Goal: Task Accomplishment & Management: Use online tool/utility

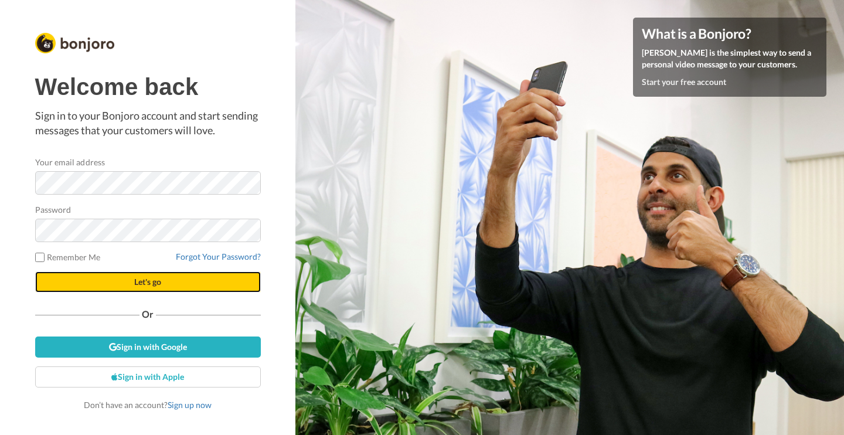
click at [153, 274] on button "Let's go" at bounding box center [148, 281] width 226 height 21
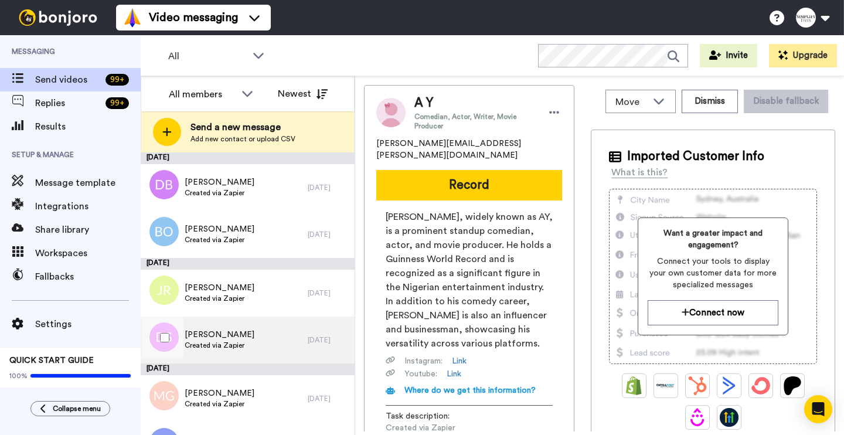
click at [233, 333] on span "[PERSON_NAME]" at bounding box center [220, 335] width 70 height 12
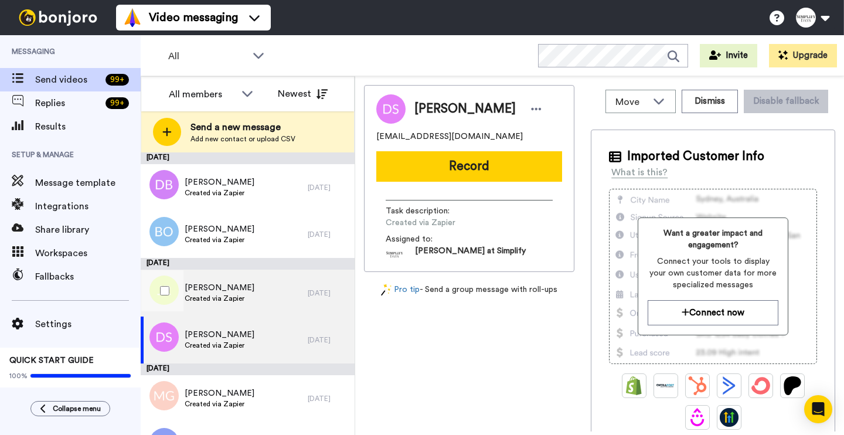
click at [233, 308] on div "[PERSON_NAME] Created via Zapier" at bounding box center [224, 293] width 167 height 47
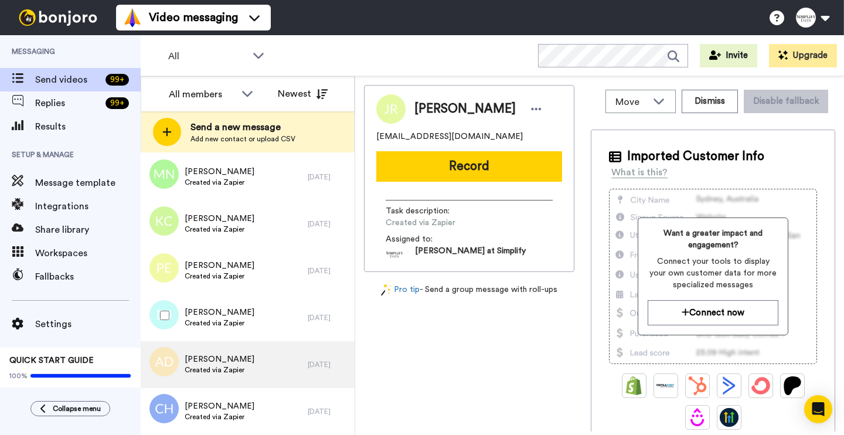
scroll to position [1073, 0]
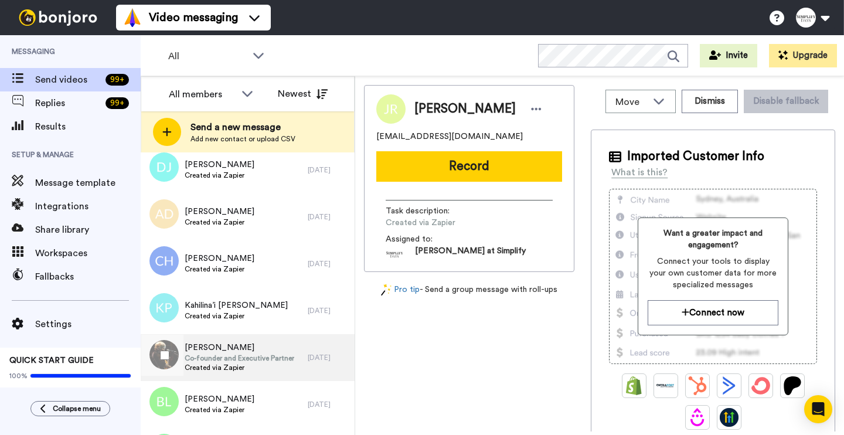
click at [229, 348] on span "[PERSON_NAME]" at bounding box center [240, 348] width 110 height 12
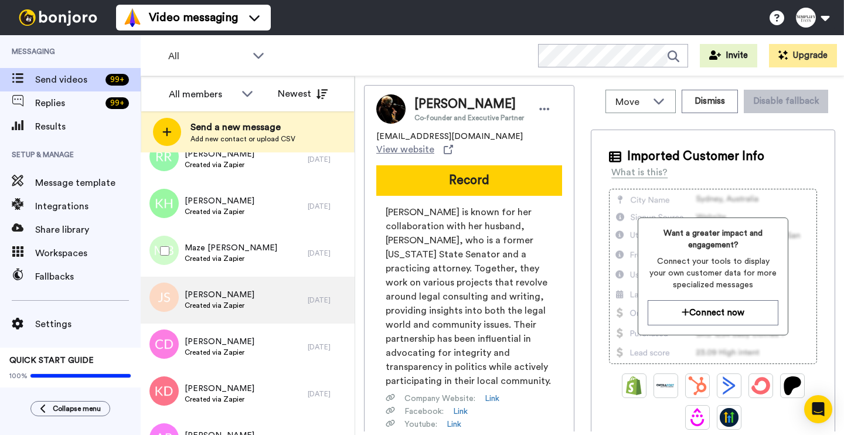
scroll to position [1369, 0]
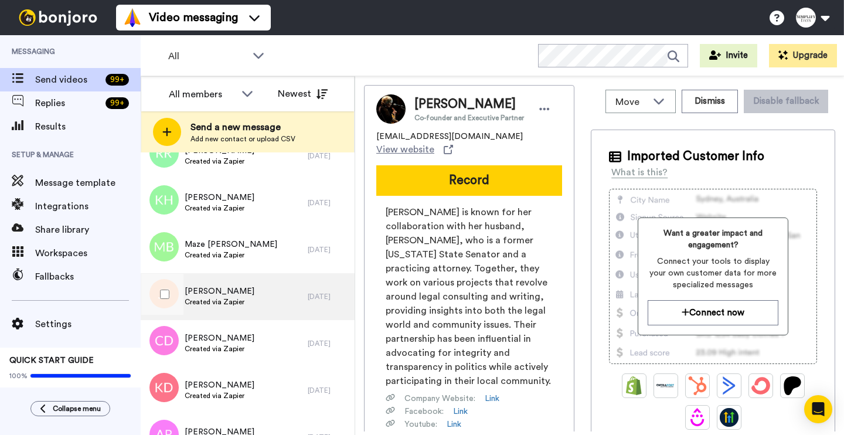
click at [243, 304] on div "[PERSON_NAME] Created via Zapier" at bounding box center [224, 296] width 167 height 47
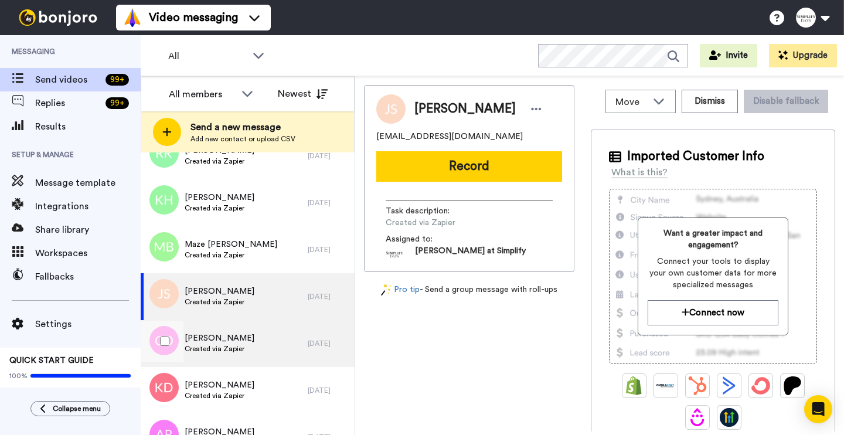
click at [237, 332] on div "[PERSON_NAME] Created via Zapier" at bounding box center [224, 343] width 167 height 47
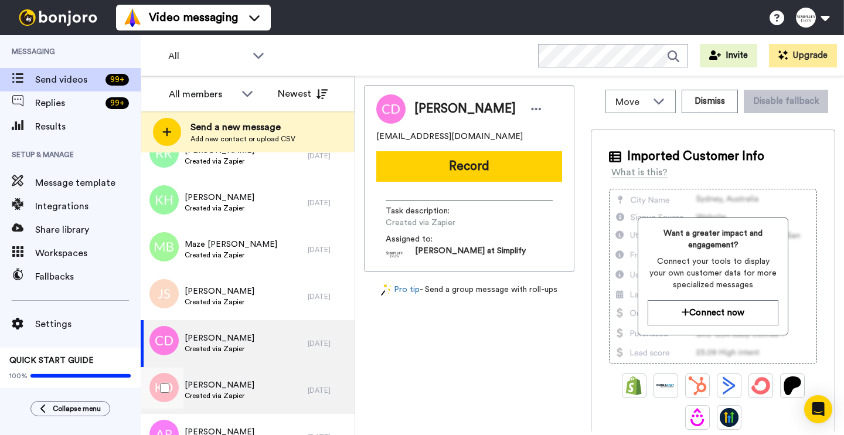
click at [234, 381] on span "[PERSON_NAME]" at bounding box center [220, 385] width 70 height 12
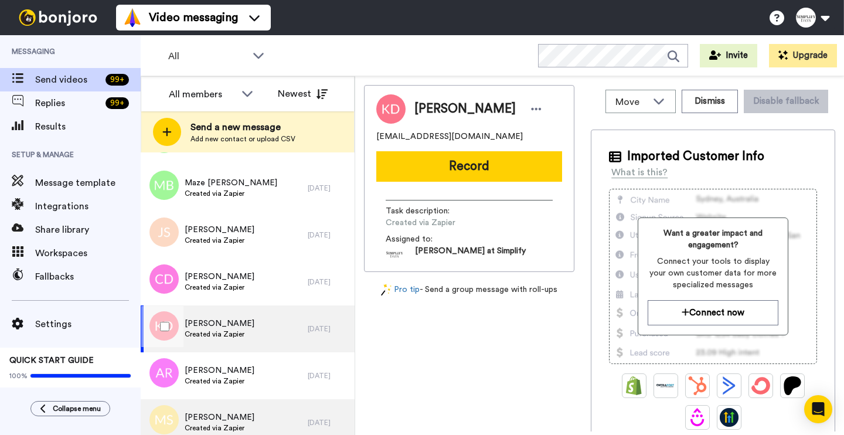
scroll to position [1516, 0]
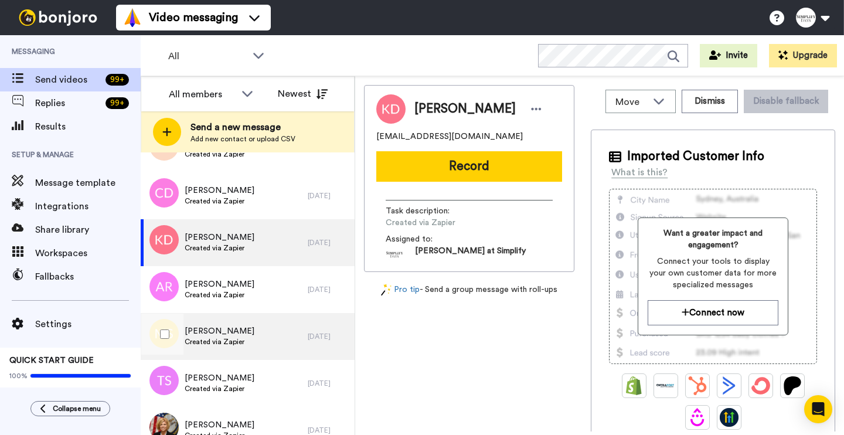
click at [251, 330] on div "[PERSON_NAME] Created via Zapier" at bounding box center [224, 336] width 167 height 47
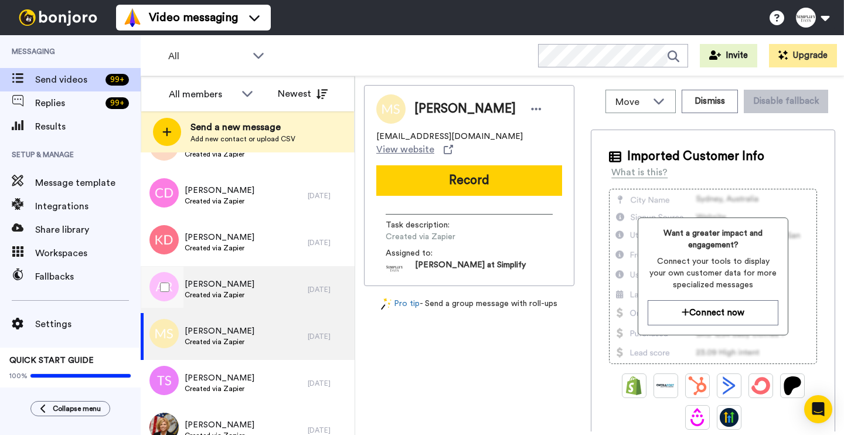
click at [243, 294] on span "Created via Zapier" at bounding box center [220, 294] width 70 height 9
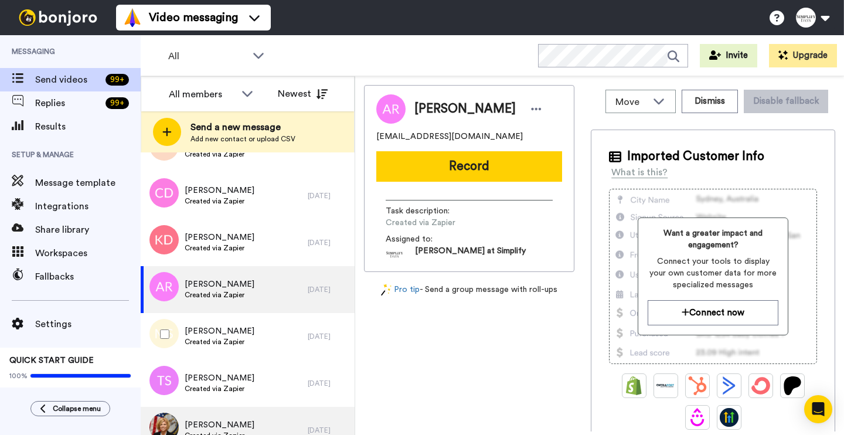
scroll to position [1566, 0]
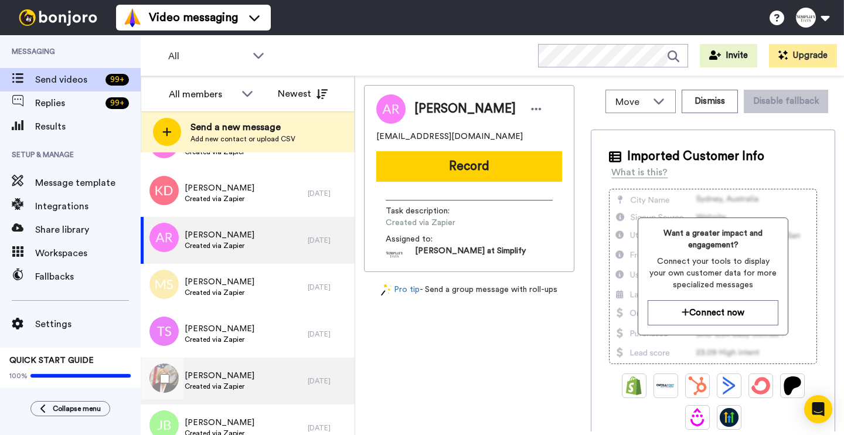
click at [262, 372] on div "[PERSON_NAME] Created via Zapier" at bounding box center [224, 381] width 167 height 47
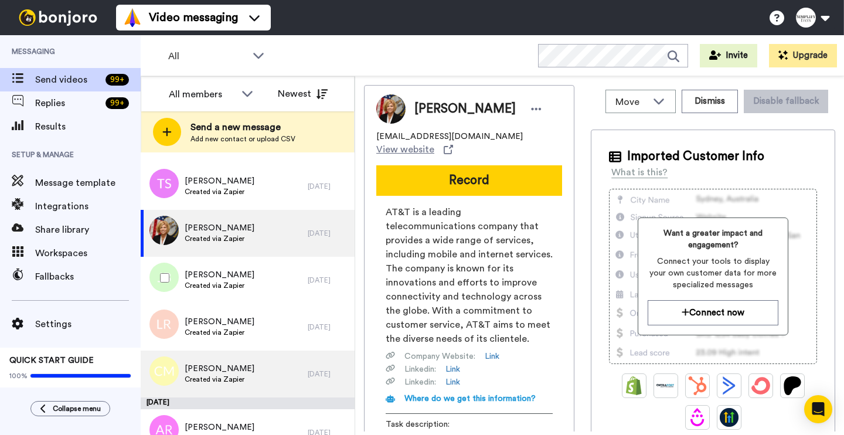
scroll to position [1960, 0]
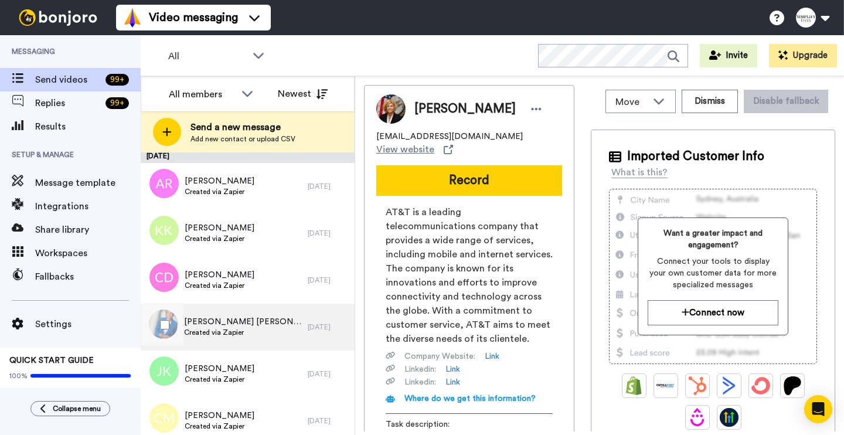
click at [291, 337] on div "[PERSON_NAME] [PERSON_NAME] Created via Zapier" at bounding box center [224, 327] width 167 height 47
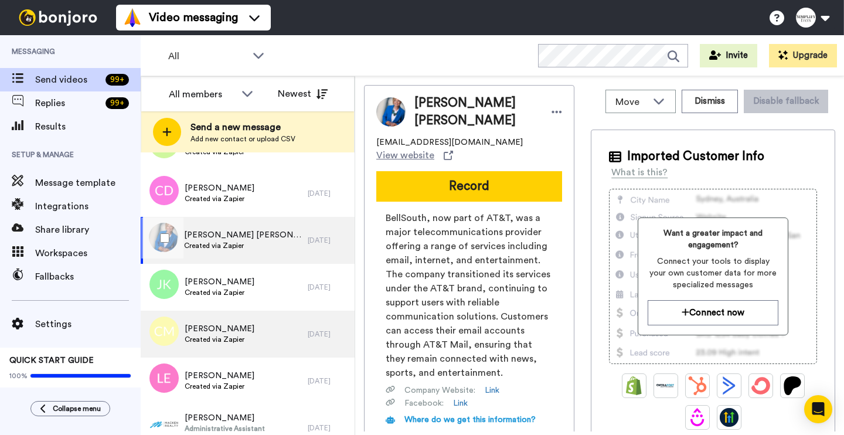
scroll to position [2107, 0]
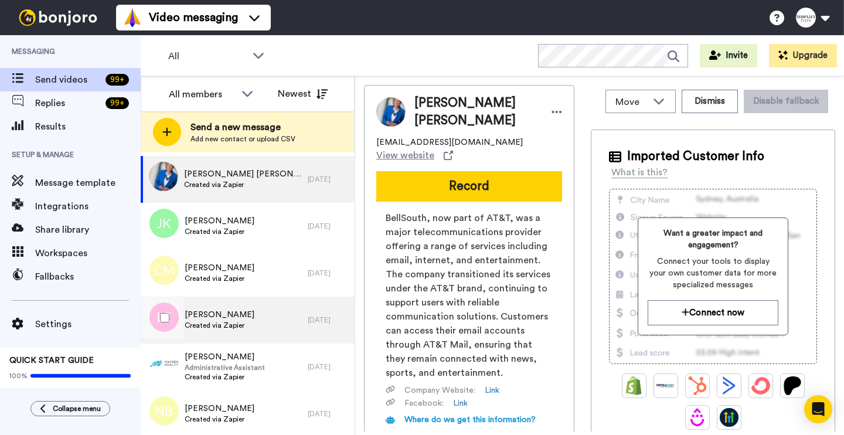
click at [286, 336] on div "[PERSON_NAME] Created via Zapier" at bounding box center [224, 320] width 167 height 47
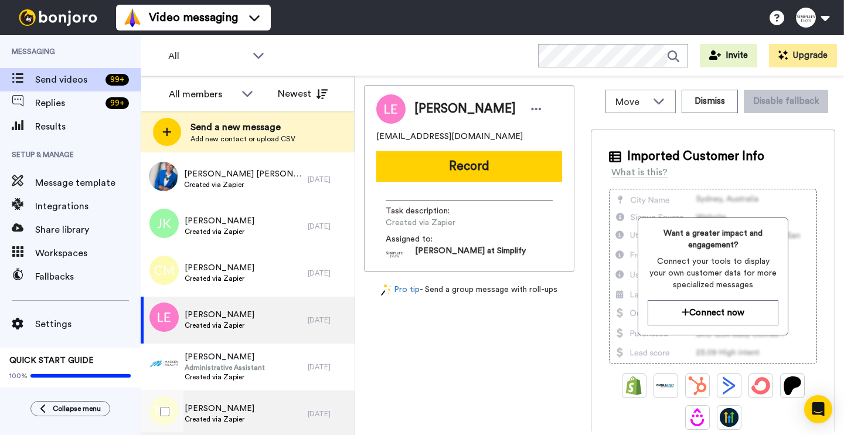
click at [270, 405] on div "[PERSON_NAME] Created via Zapier" at bounding box center [224, 414] width 167 height 47
